Goal: Task Accomplishment & Management: Manage account settings

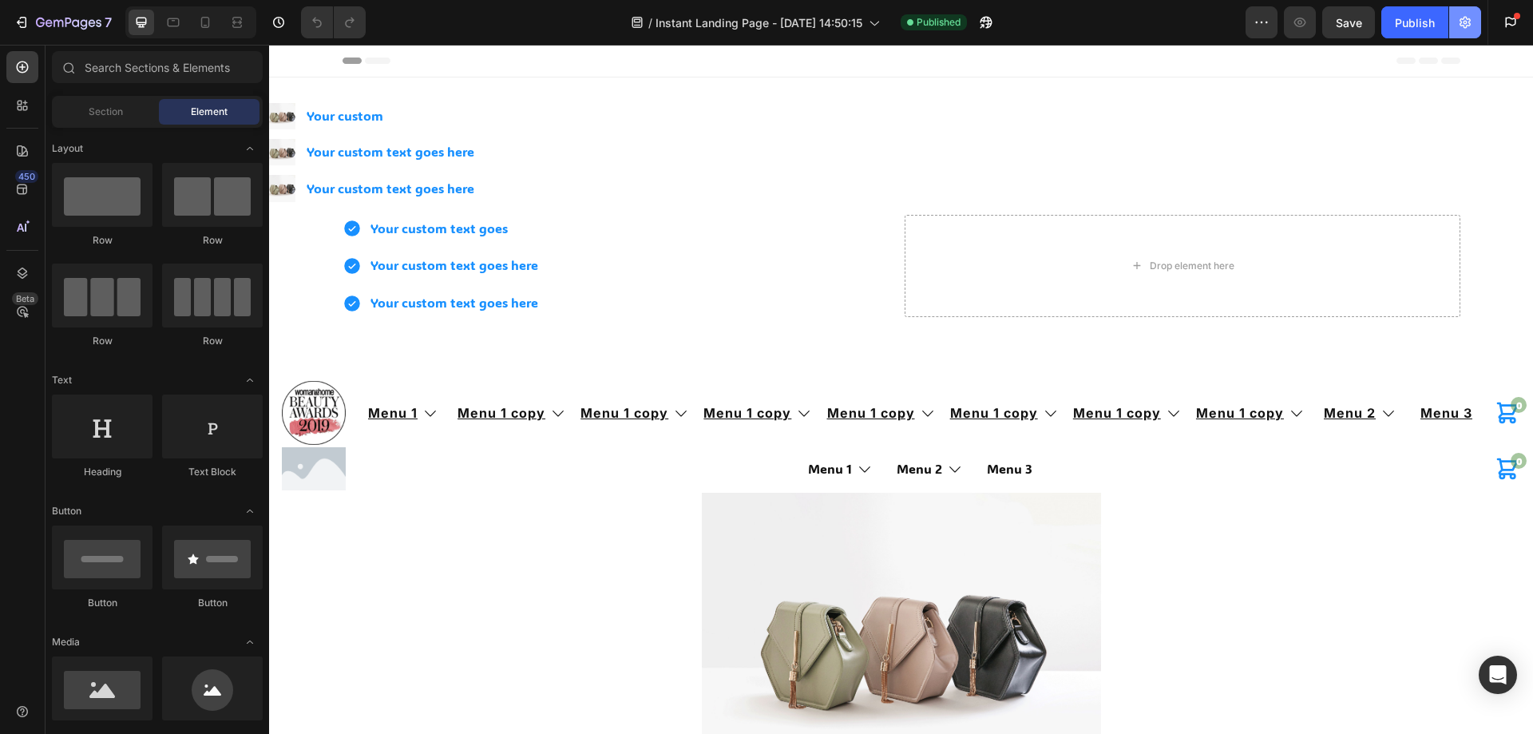
click at [1479, 22] on button "button" at bounding box center [1465, 22] width 32 height 32
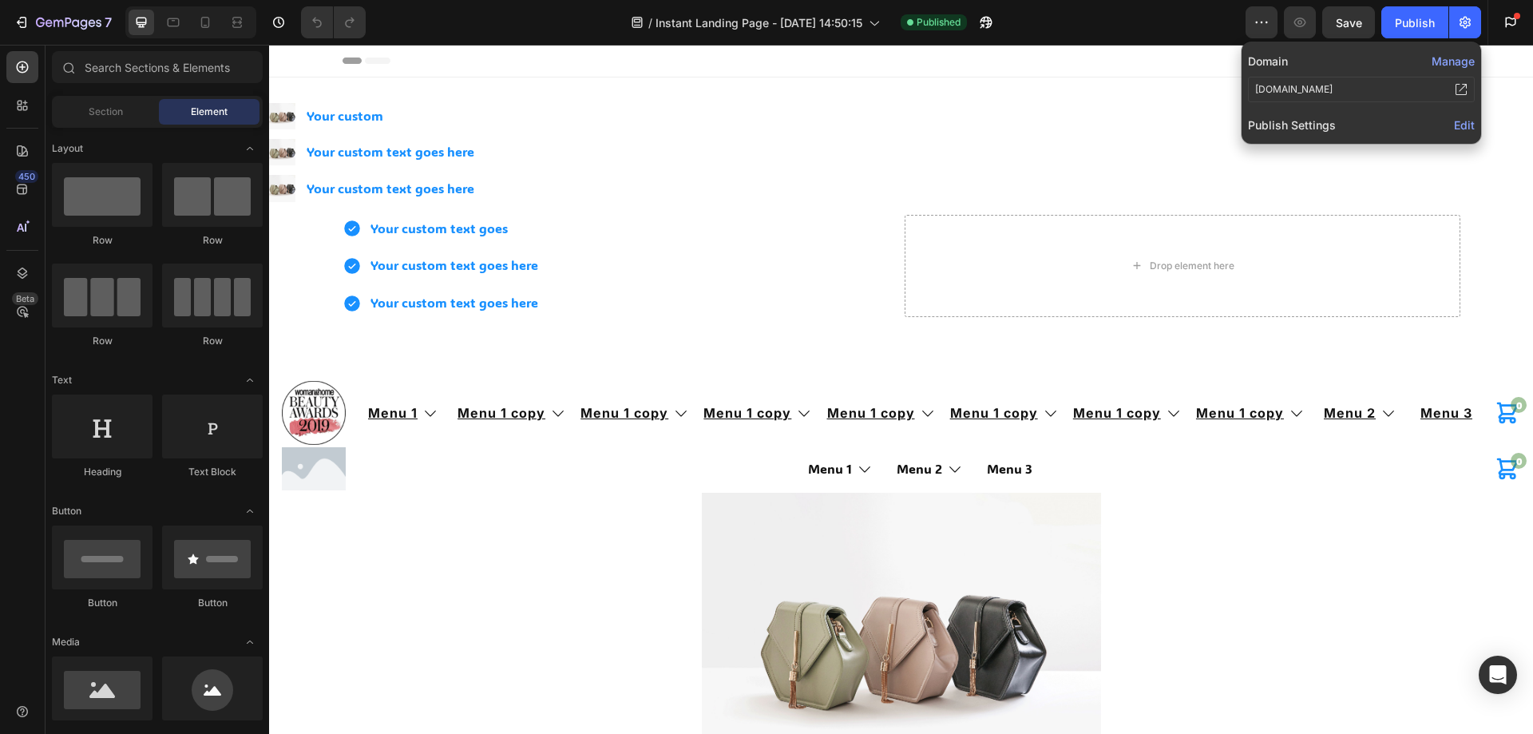
click at [1463, 127] on span "Edit" at bounding box center [1464, 125] width 21 height 14
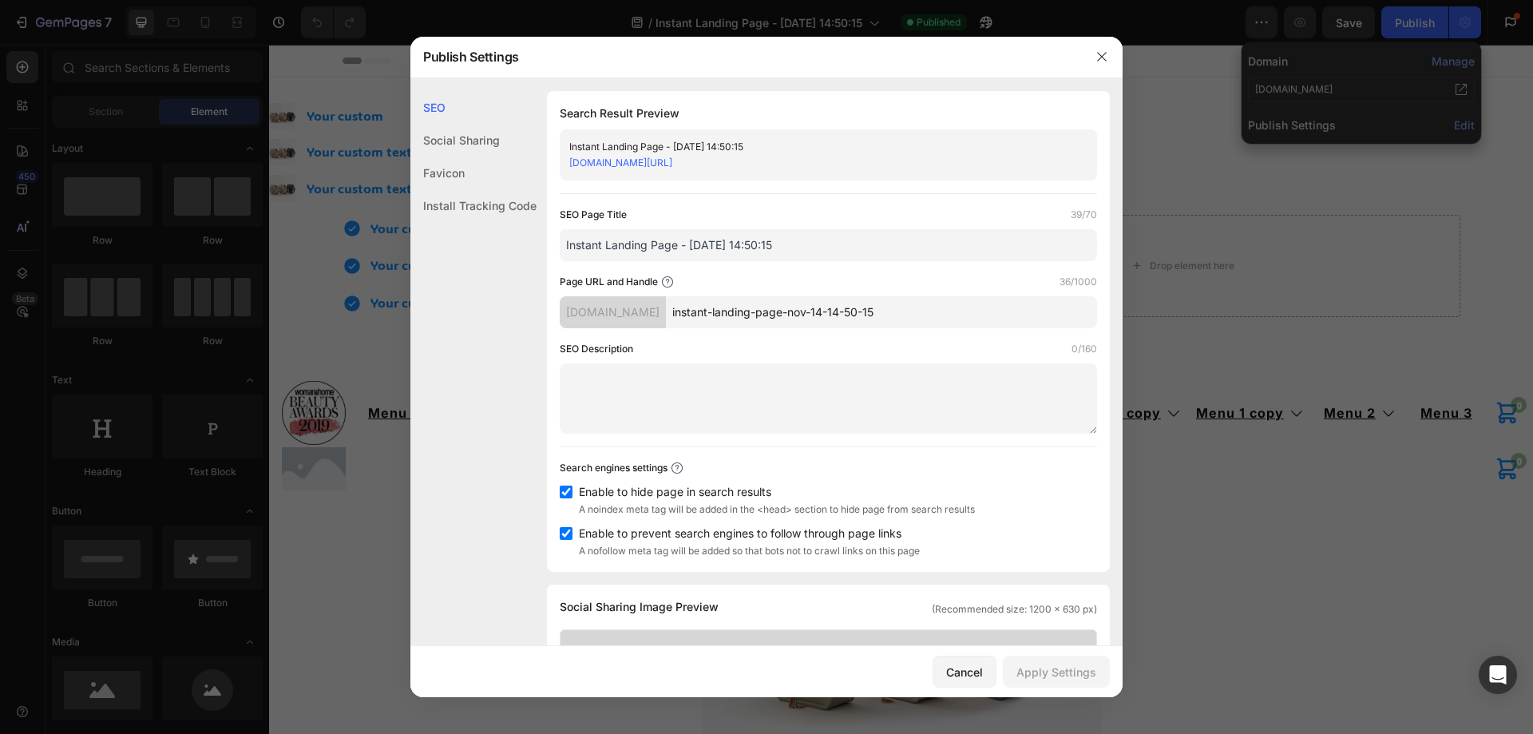
click at [466, 189] on div "Favicon" at bounding box center [473, 205] width 126 height 33
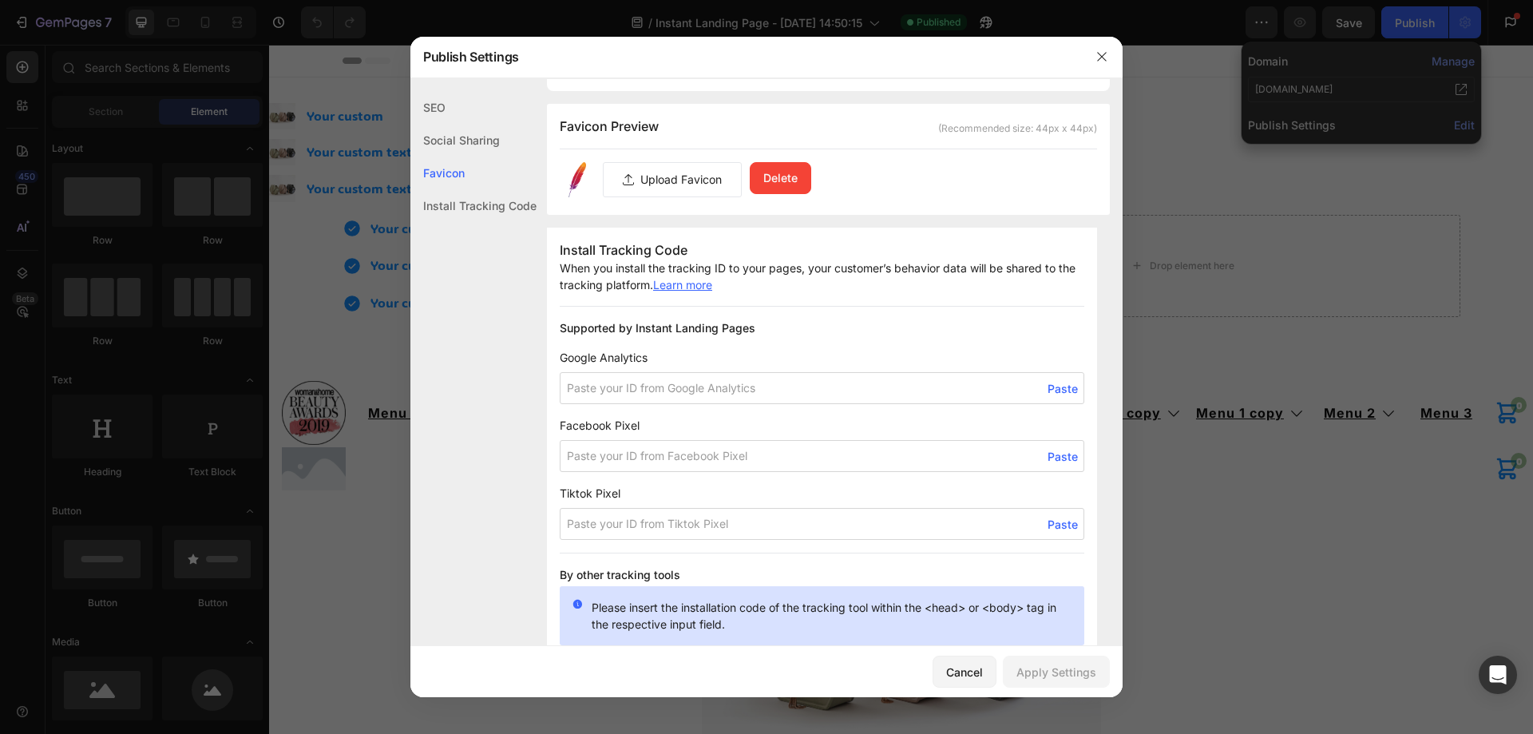
scroll to position [874, 0]
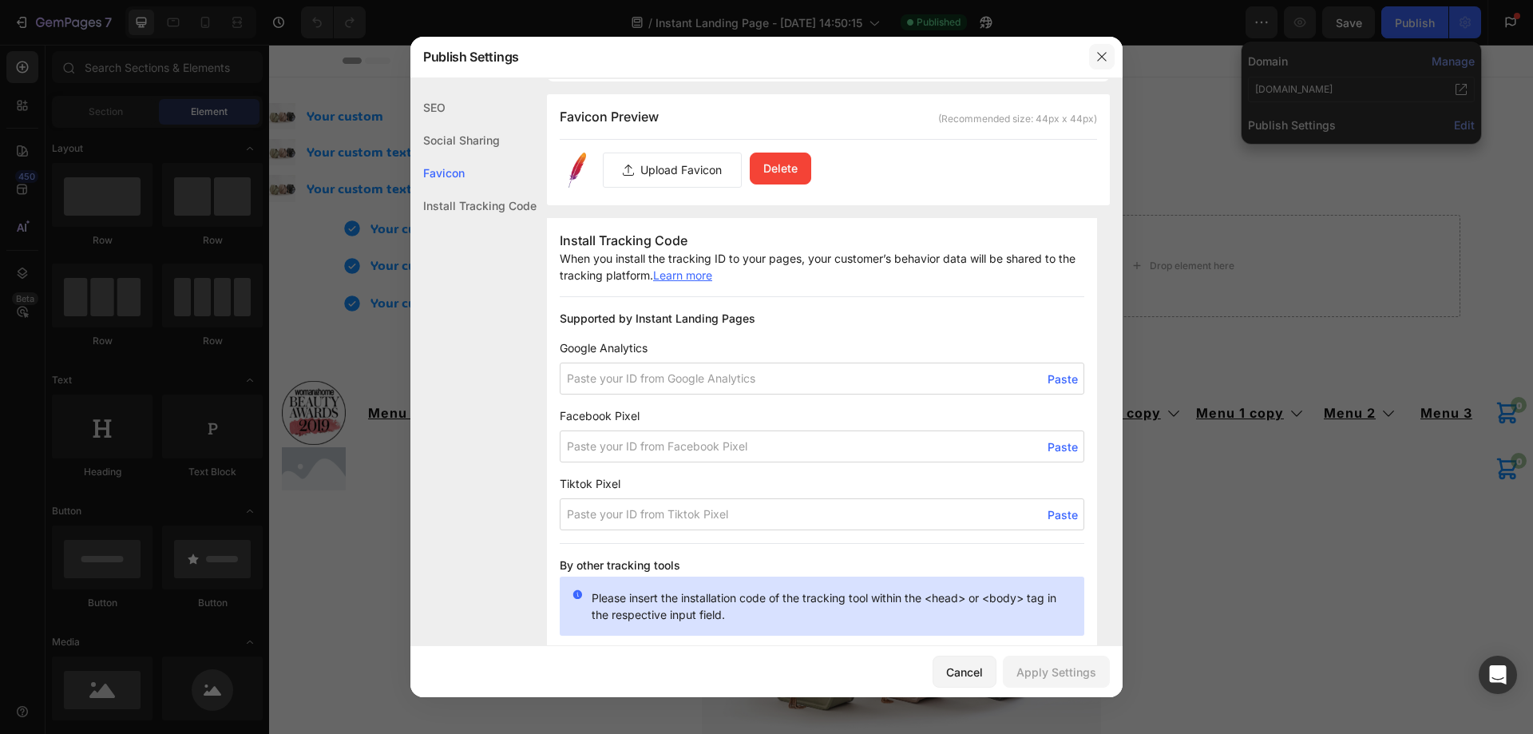
click at [1103, 58] on icon "button" at bounding box center [1101, 57] width 9 height 9
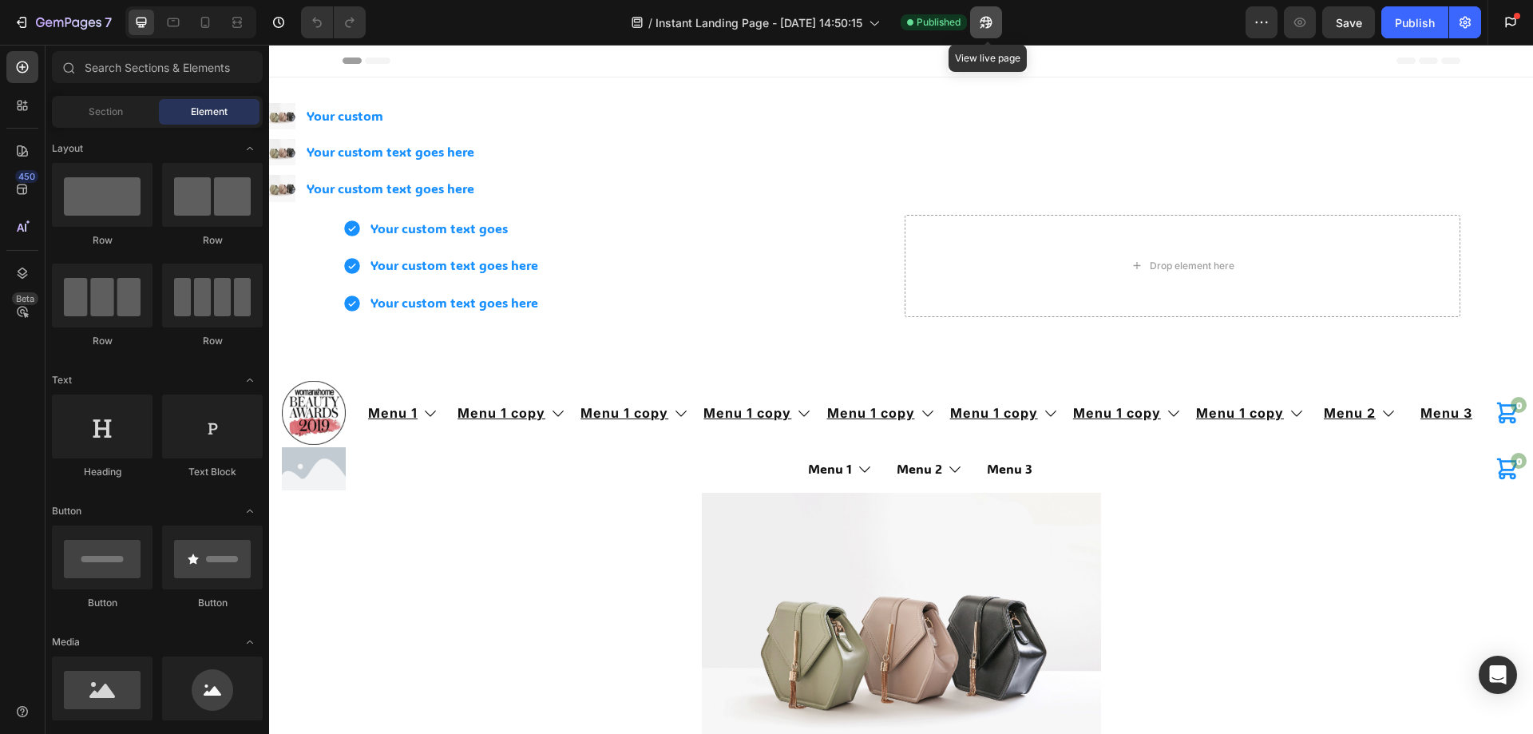
click at [977, 18] on button "button" at bounding box center [986, 22] width 32 height 32
click at [1462, 19] on icon "button" at bounding box center [1465, 23] width 11 height 12
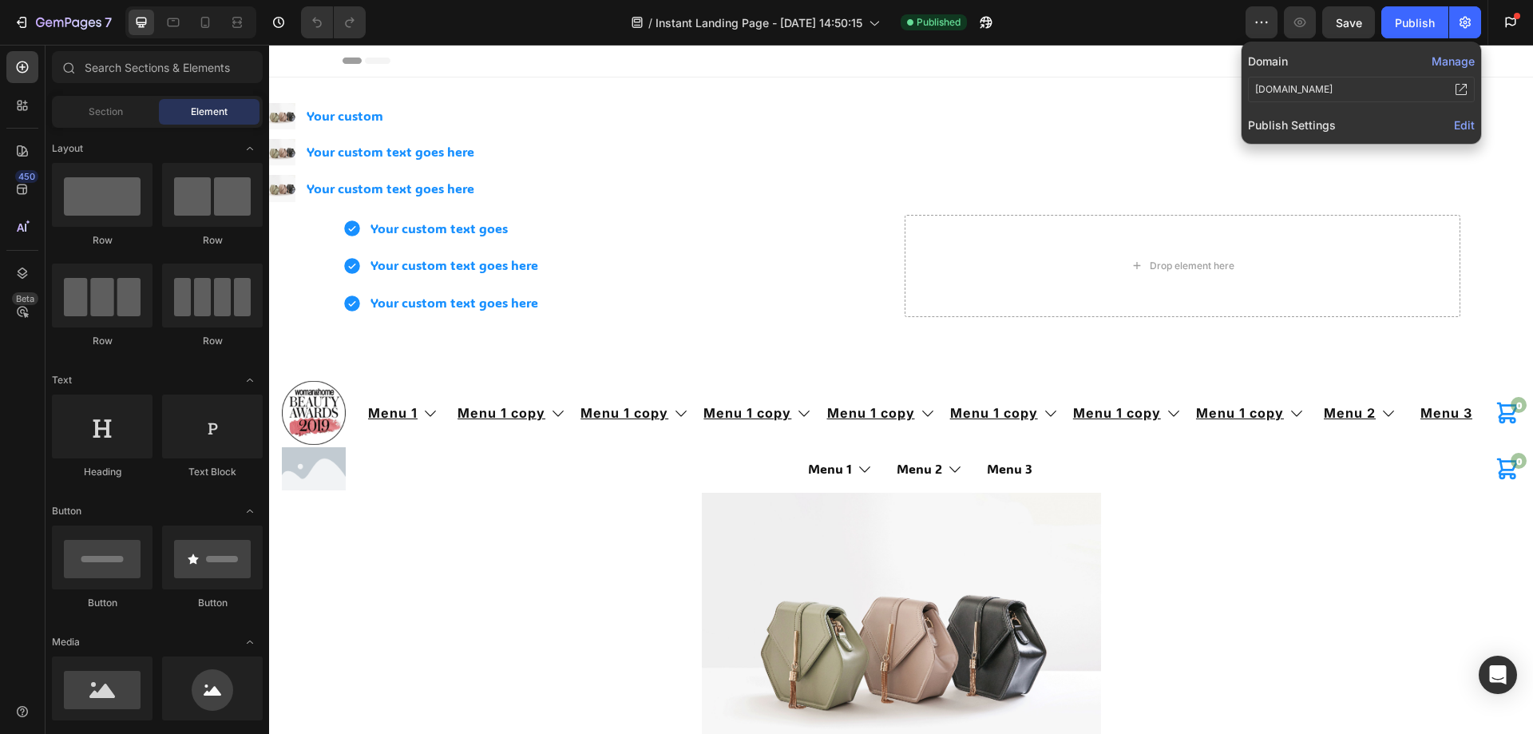
click at [1464, 125] on span "Edit" at bounding box center [1464, 125] width 21 height 14
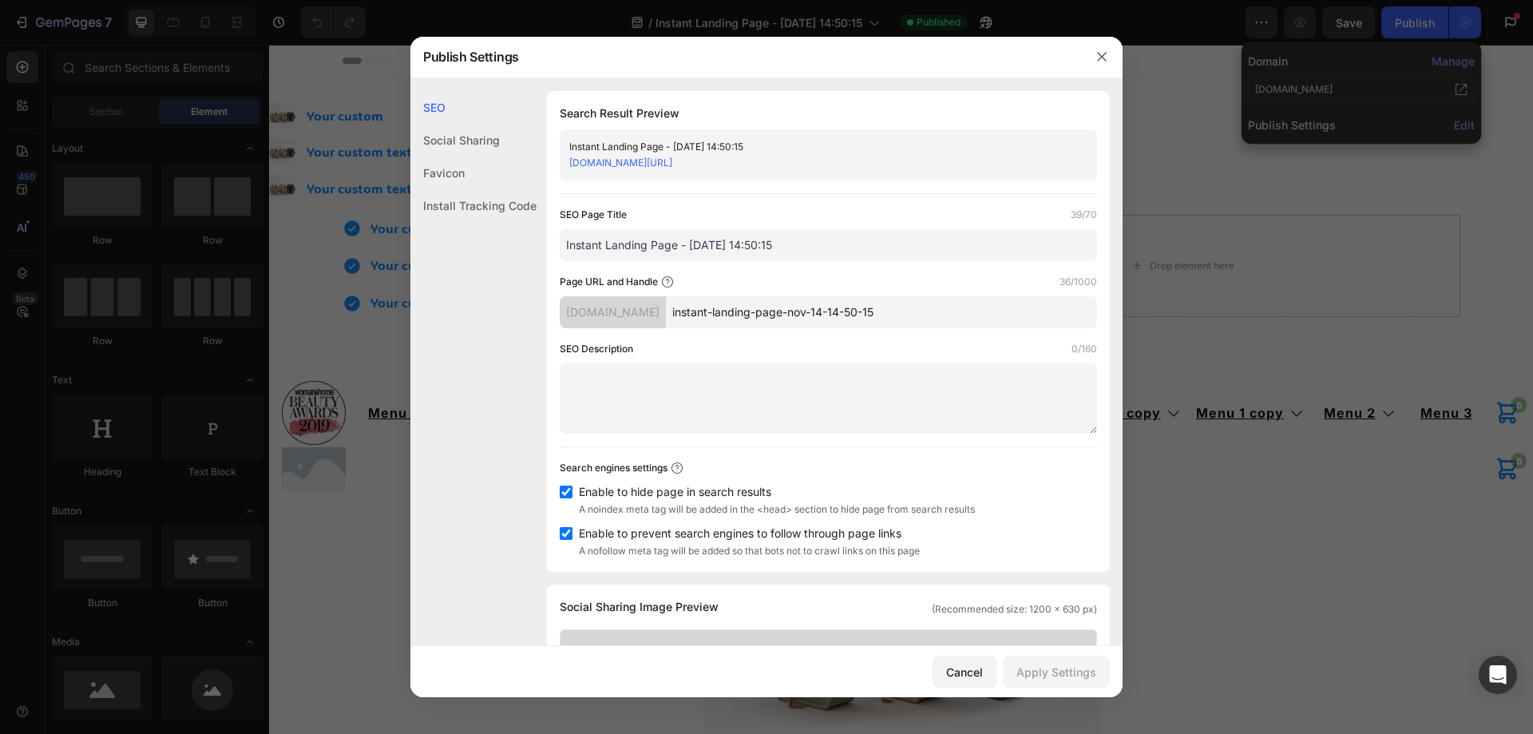
click at [467, 189] on div "Favicon" at bounding box center [473, 205] width 126 height 33
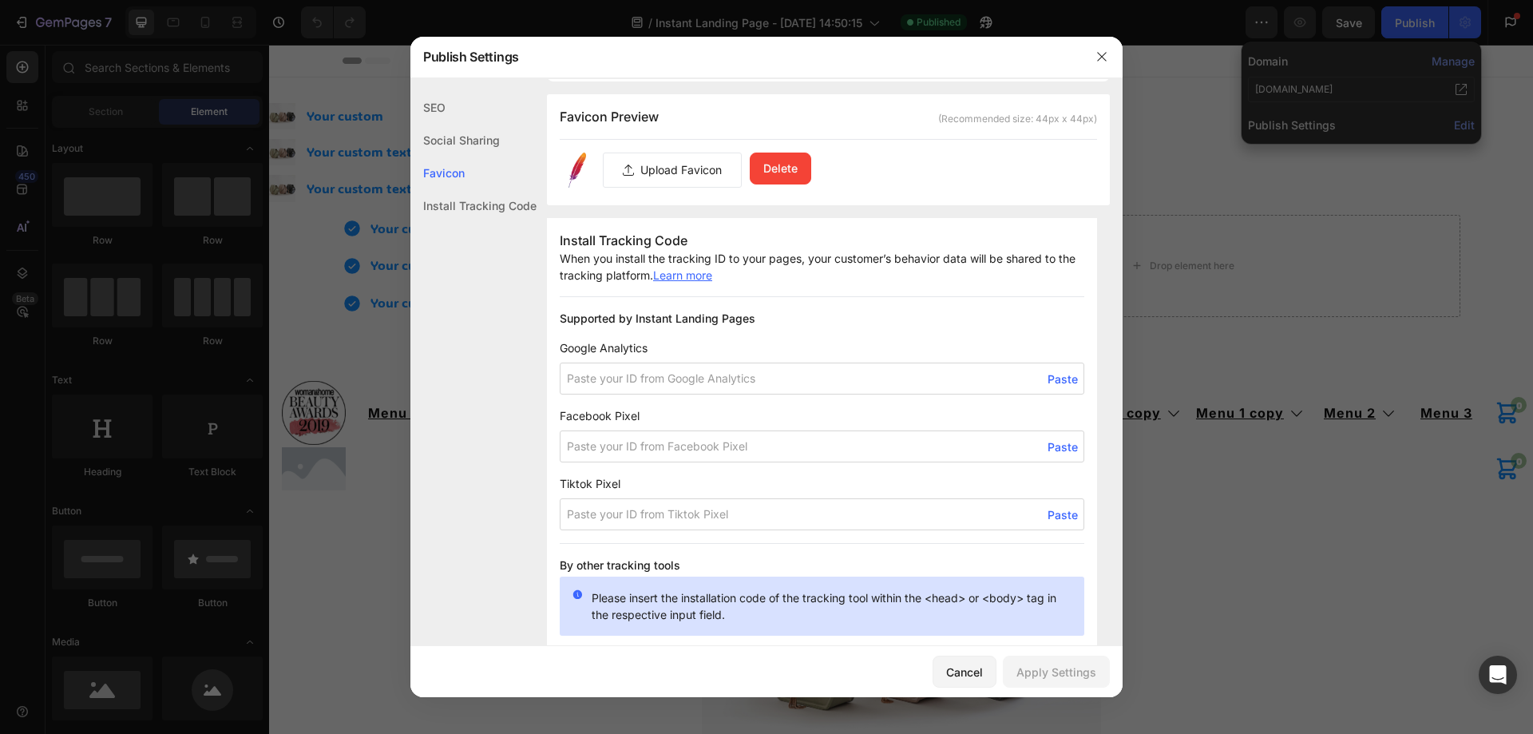
click at [668, 172] on label at bounding box center [672, 170] width 137 height 34
click at [0, 0] on input "file" at bounding box center [0, 0] width 0 height 0
click at [1066, 672] on div "Apply Settings" at bounding box center [1057, 672] width 80 height 17
click at [1101, 57] on icon "button" at bounding box center [1101, 57] width 9 height 9
